Goal: Find specific page/section

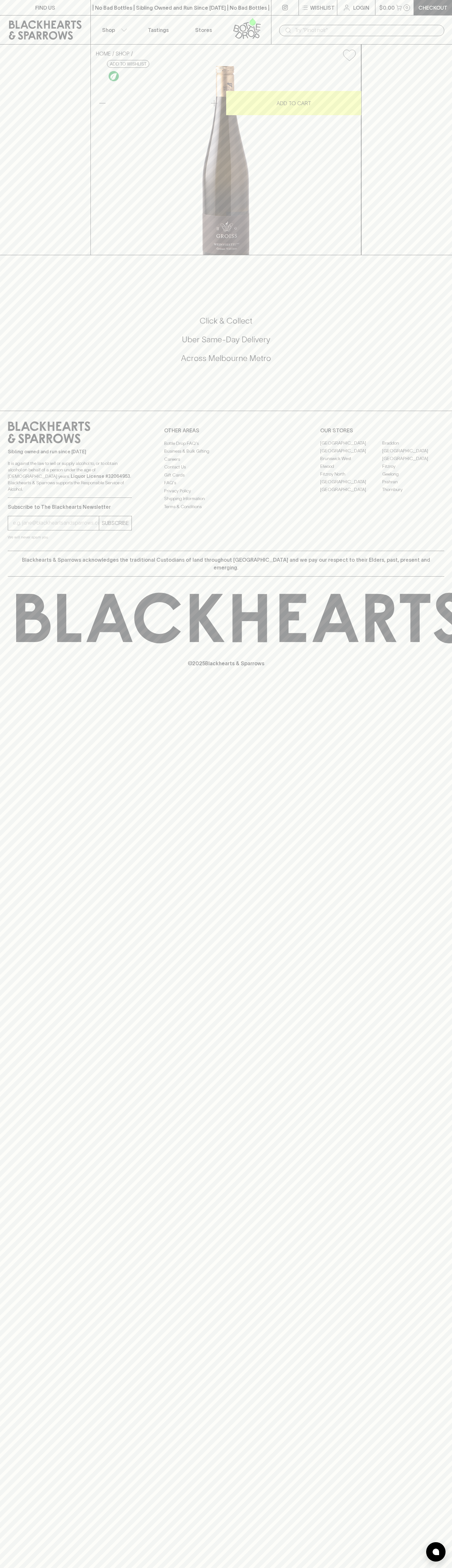
click at [1, 4] on link "FIND US" at bounding box center [45, 7] width 90 height 15
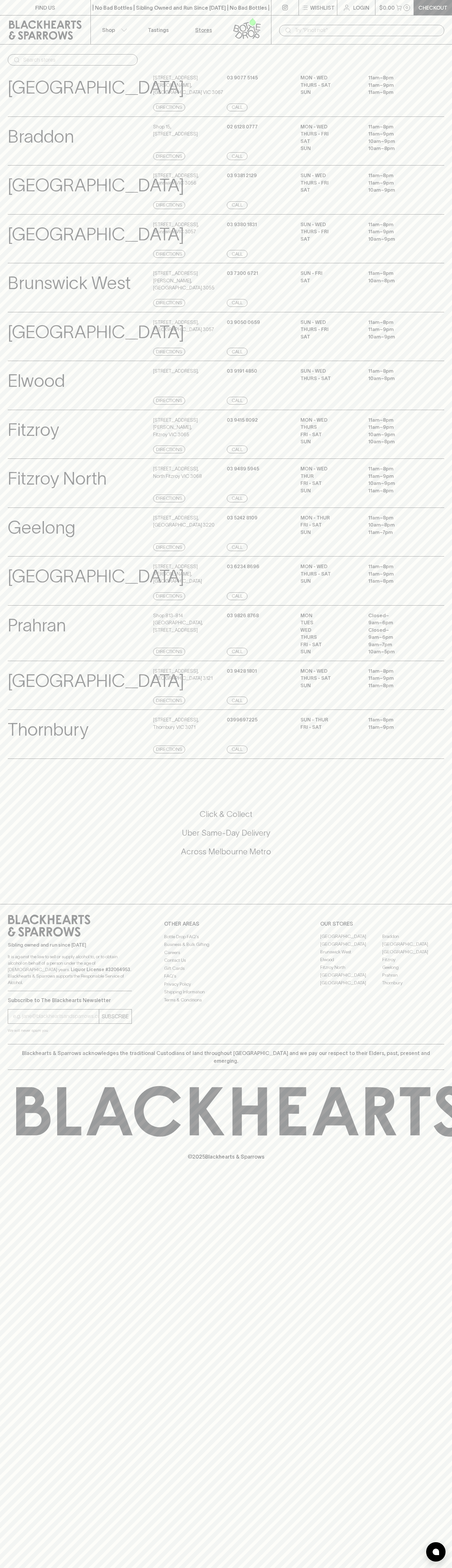
click at [444, 217] on div "[GEOGRAPHIC_DATA] Store Details [STREET_ADDRESS] Directions [PHONE_NUMBER] Call…" at bounding box center [226, 239] width 452 height 49
click at [245, 1567] on html "FIND US | No Bad Bottles | Sibling Owned and Run Since [DATE] | No Bad Bottles …" at bounding box center [226, 784] width 452 height 1568
click at [30, 394] on p "Elwood" at bounding box center [37, 381] width 57 height 27
